Goal: Find specific page/section: Find specific page/section

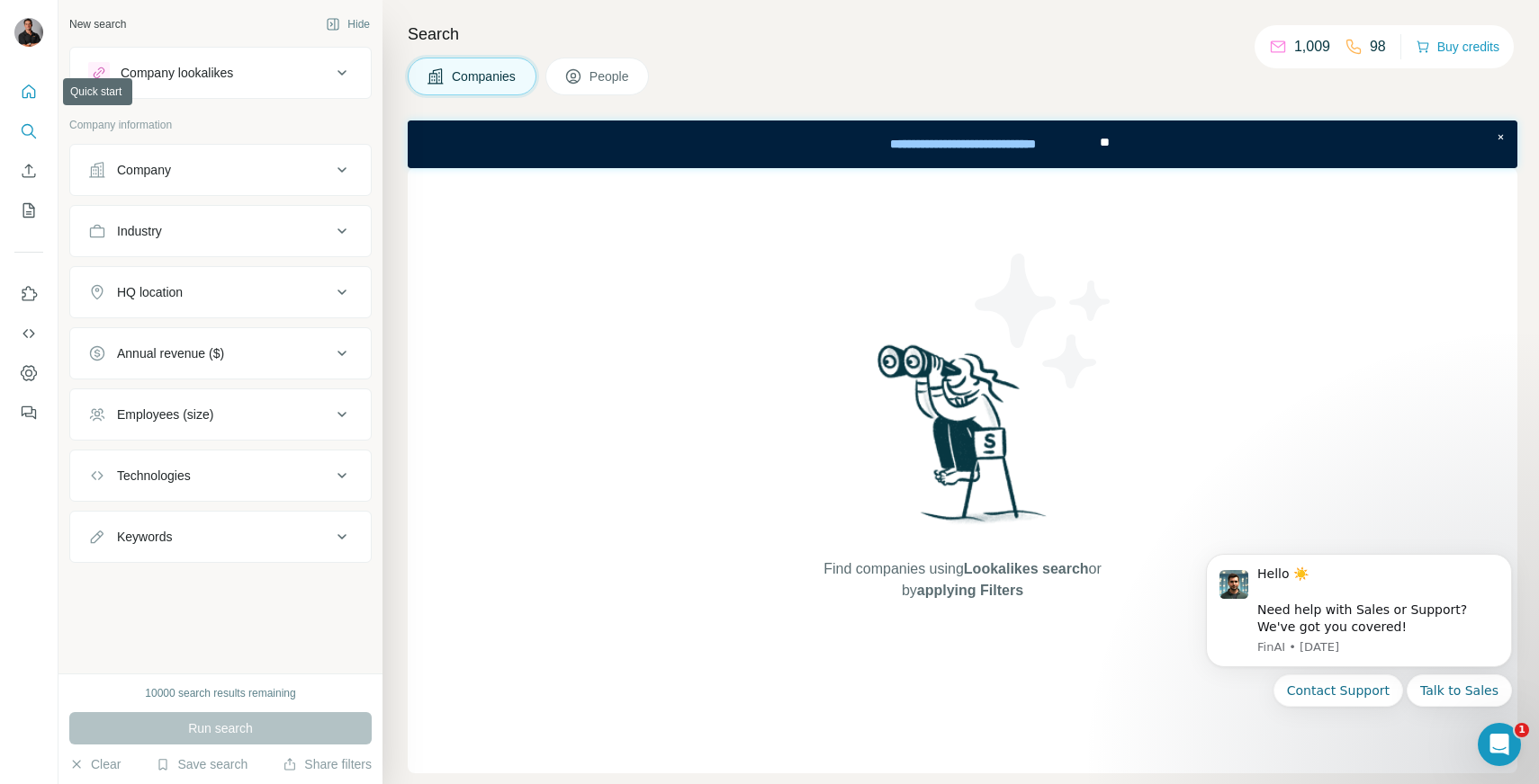
click at [28, 90] on icon "Quick start" at bounding box center [29, 92] width 18 height 18
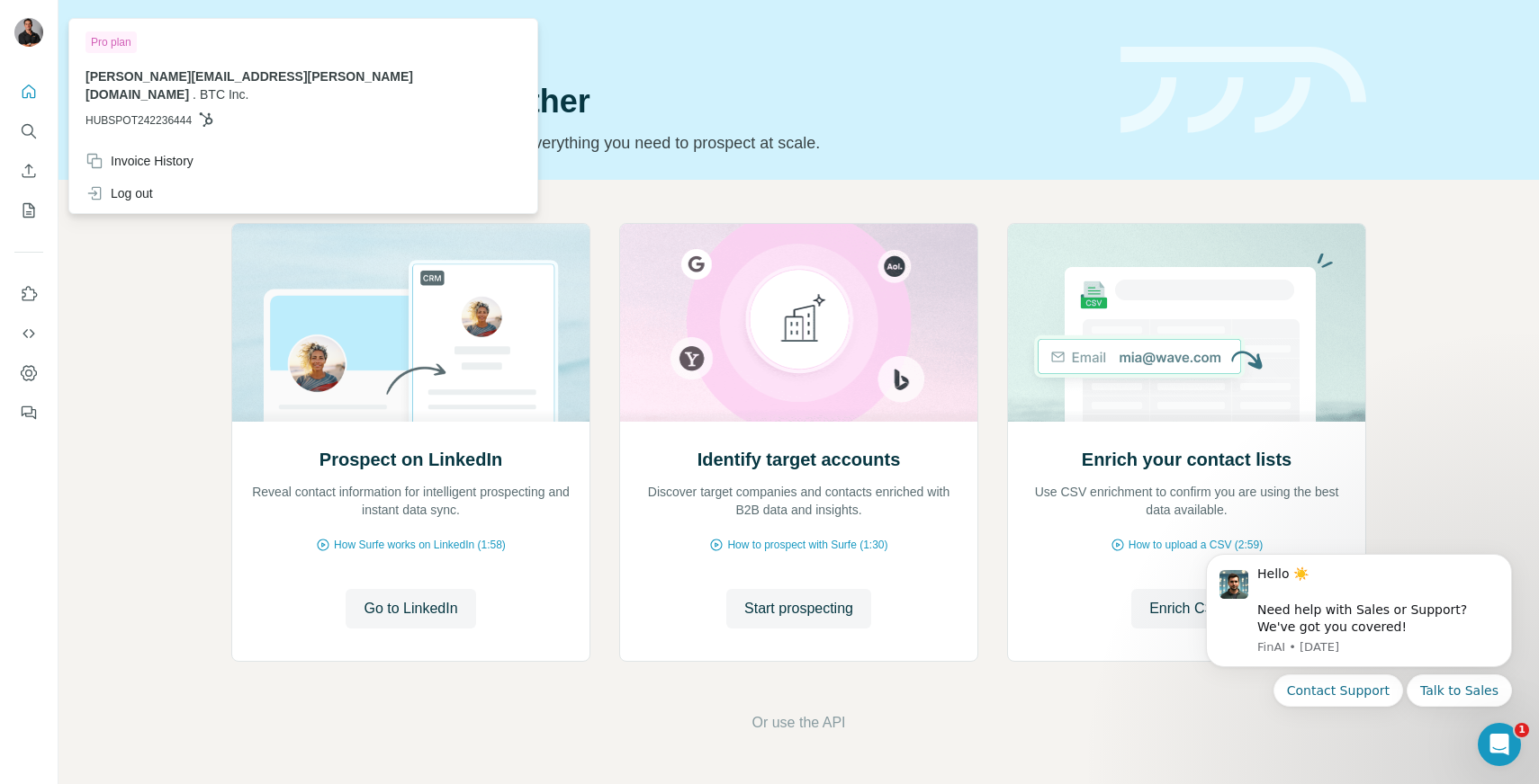
click at [20, 31] on img at bounding box center [29, 33] width 29 height 29
click at [28, 370] on icon "Dashboard" at bounding box center [28, 372] width 7 height 7
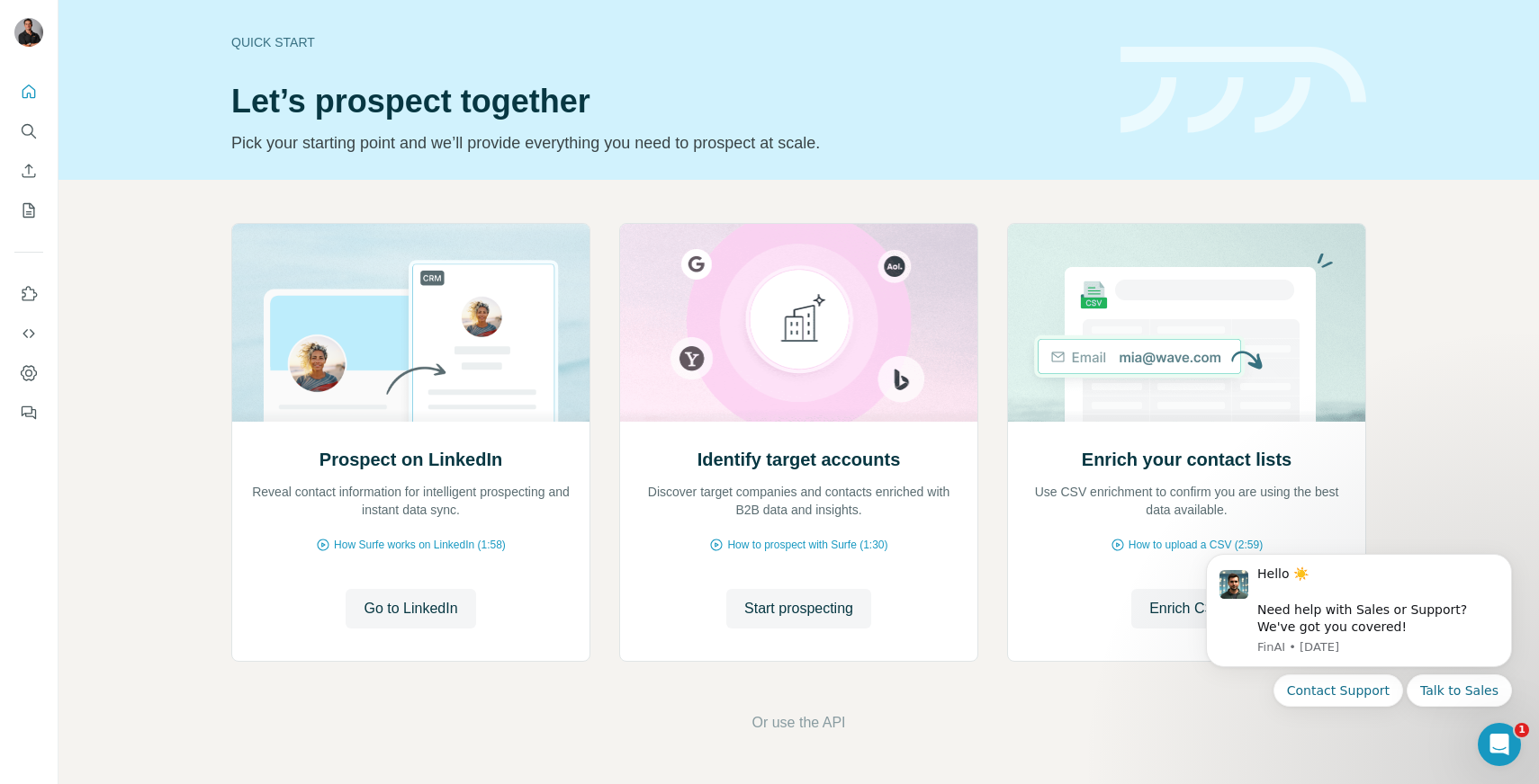
click at [165, 241] on div "Prospect on LinkedIn Reveal contact information for intelligent prospecting and…" at bounding box center [799, 478] width 1481 height 597
click at [27, 128] on icon "Search" at bounding box center [29, 131] width 18 height 18
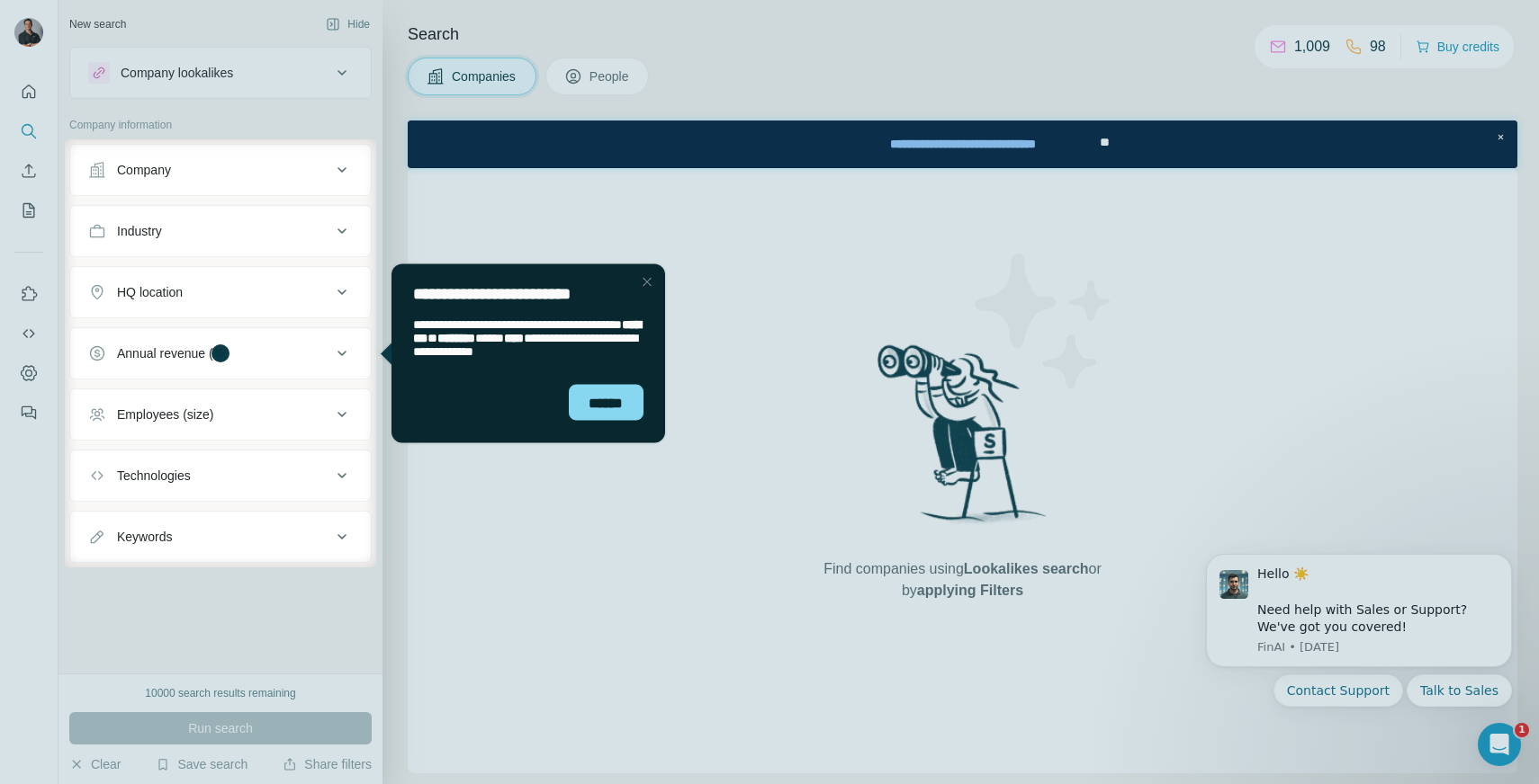
click at [139, 108] on div at bounding box center [769, 69] width 1539 height 140
drag, startPoint x: 651, startPoint y: 284, endPoint x: 1027, endPoint y: 544, distance: 457.1
click at [651, 284] on div "Close Step" at bounding box center [647, 282] width 21 height 21
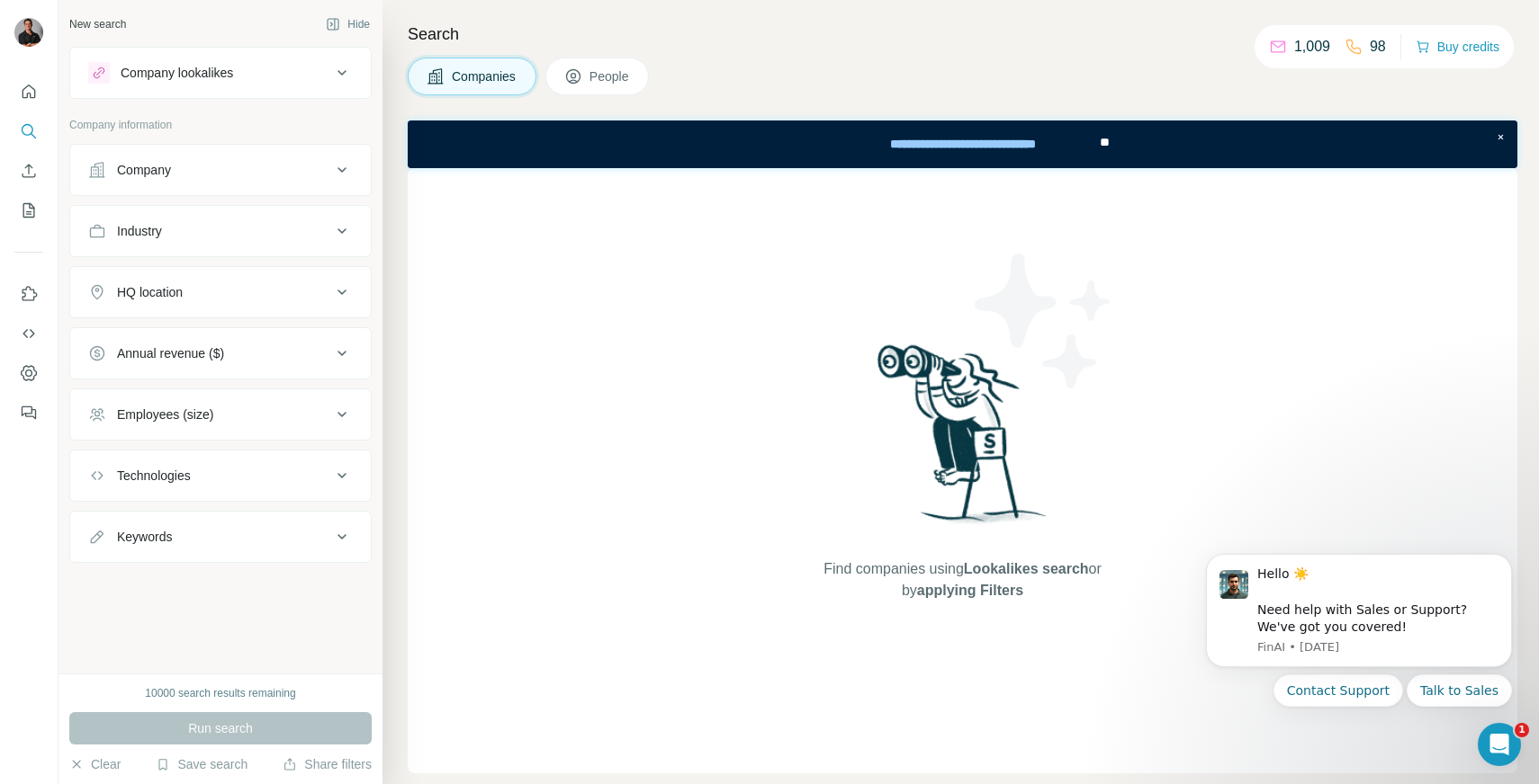
click at [315, 167] on div "Company" at bounding box center [209, 170] width 243 height 18
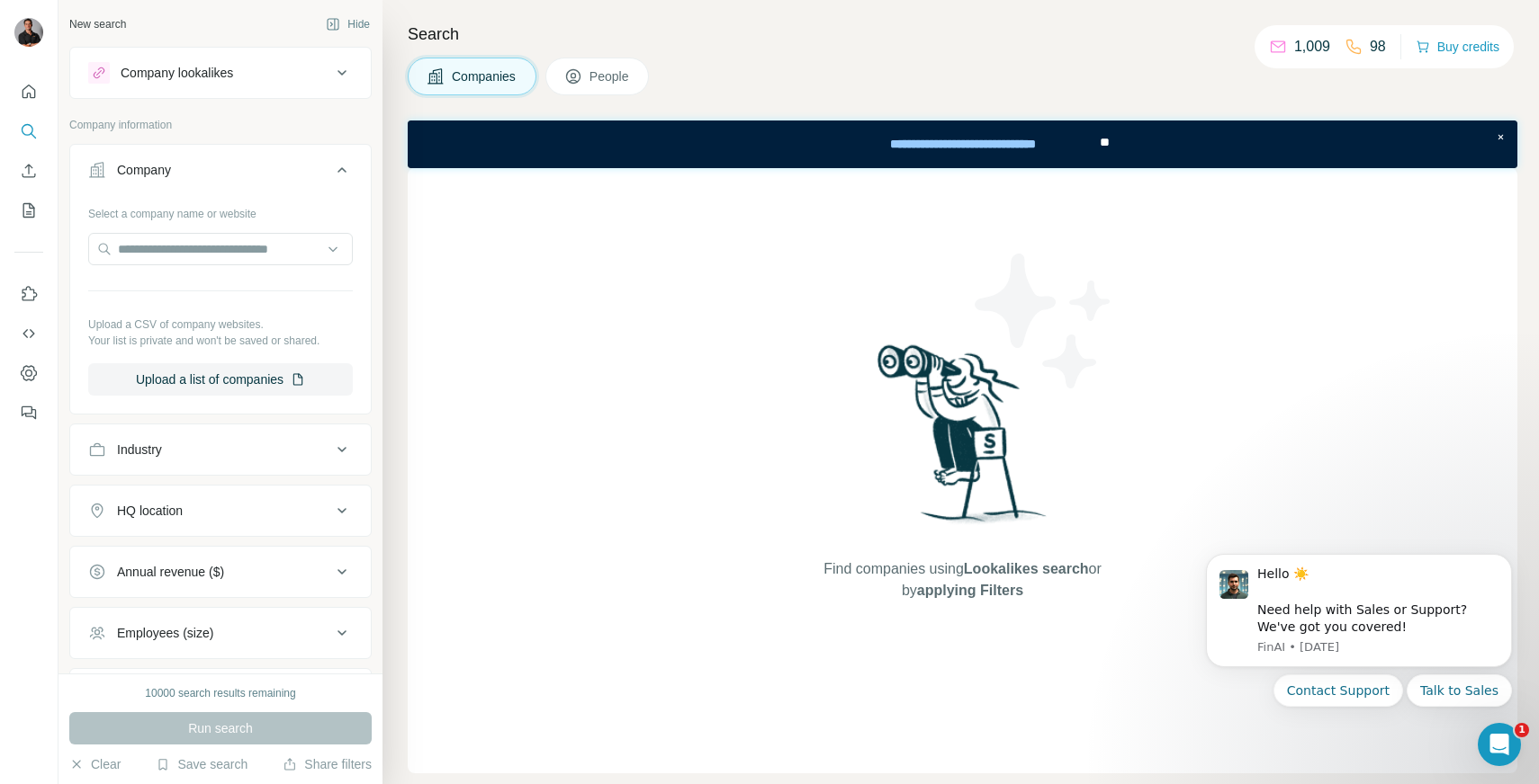
click at [315, 167] on div "Company" at bounding box center [209, 170] width 243 height 18
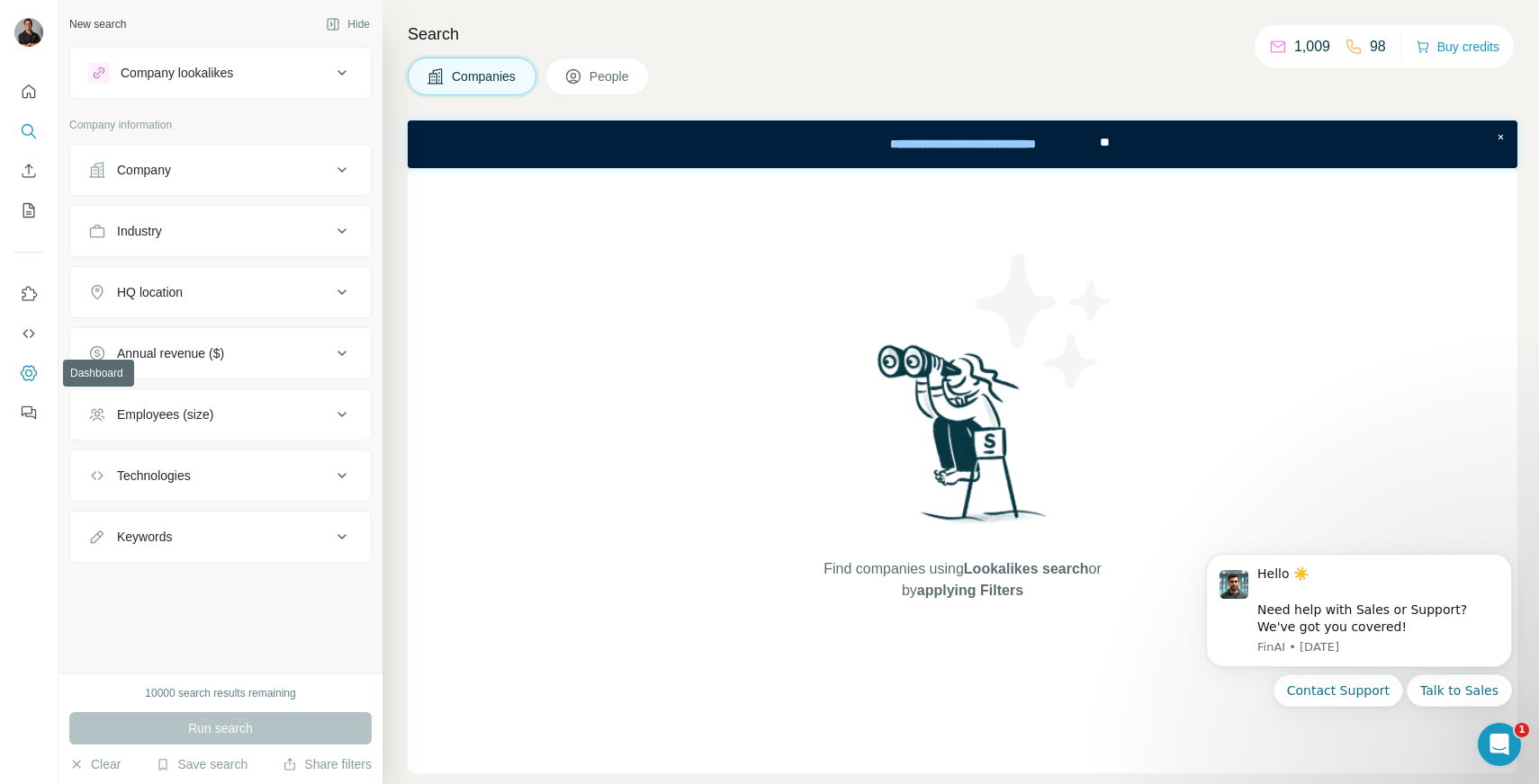
click at [31, 372] on icon "Dashboard" at bounding box center [29, 373] width 18 height 18
